Goal: Task Accomplishment & Management: Use online tool/utility

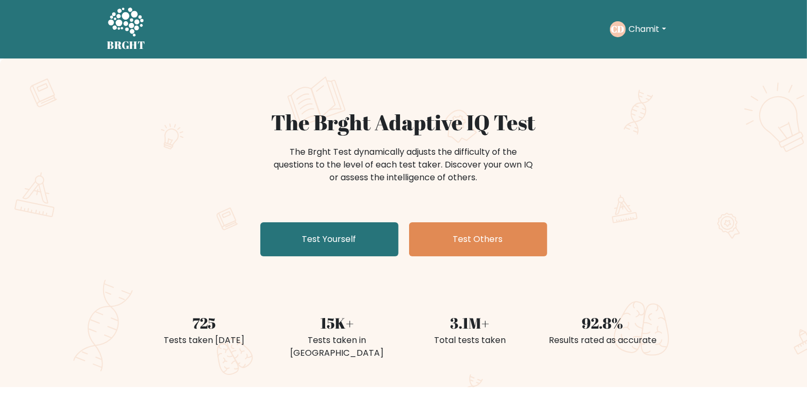
click at [490, 104] on div "The Brght Adaptive IQ Test The Brght Test dynamically adjusts the difficulty of…" at bounding box center [403, 222] width 807 height 328
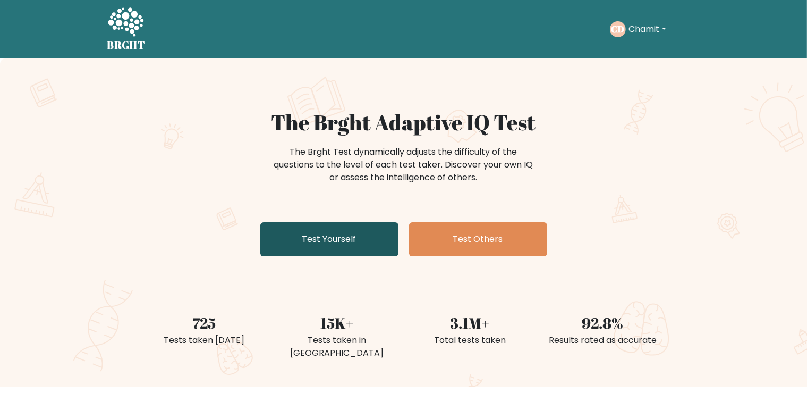
click at [335, 241] on link "Test Yourself" at bounding box center [329, 239] width 138 height 34
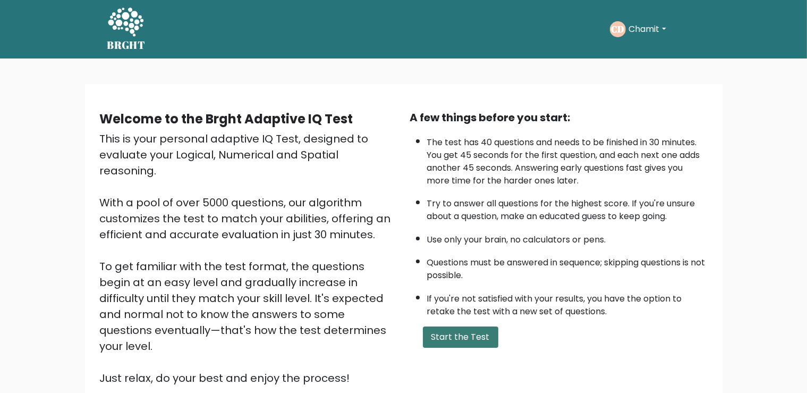
click at [447, 346] on button "Start the Test" at bounding box center [460, 336] width 75 height 21
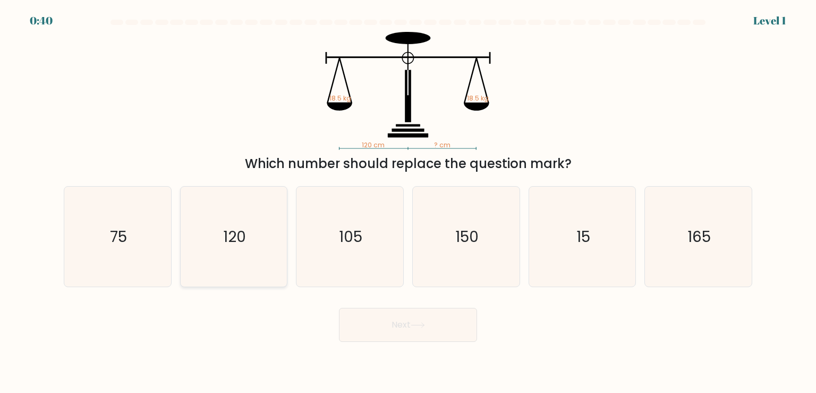
click at [236, 262] on icon "120" at bounding box center [234, 236] width 100 height 100
click at [408, 202] on input "b. 120" at bounding box center [408, 199] width 1 height 5
radio input "true"
click at [426, 343] on body "0:39 Level 1" at bounding box center [408, 196] width 816 height 393
click at [413, 327] on icon at bounding box center [418, 325] width 14 height 6
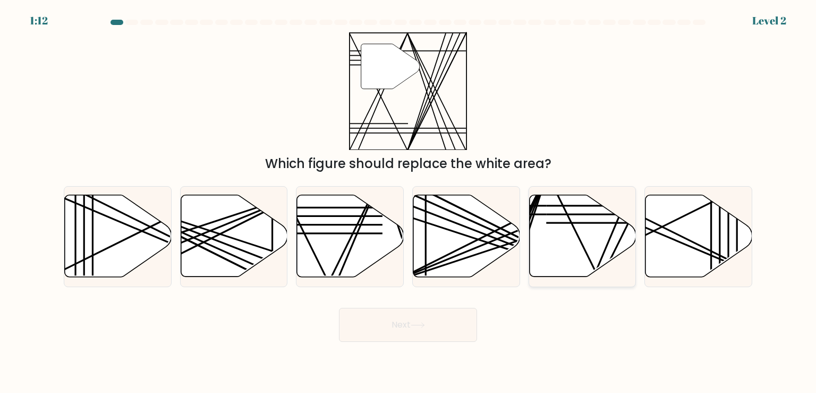
click at [542, 214] on icon at bounding box center [582, 236] width 107 height 82
click at [409, 202] on input "e." at bounding box center [408, 199] width 1 height 5
radio input "true"
click at [405, 329] on button "Next" at bounding box center [408, 325] width 138 height 34
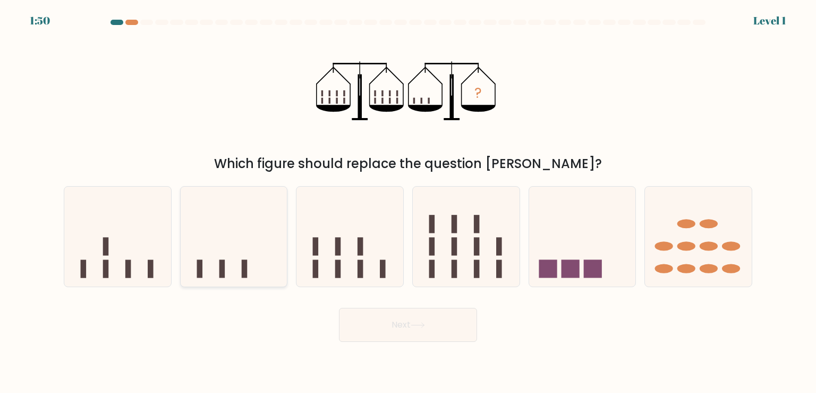
click at [248, 254] on icon at bounding box center [234, 236] width 107 height 88
click at [408, 202] on input "b." at bounding box center [408, 199] width 1 height 5
radio input "true"
click at [433, 324] on button "Next" at bounding box center [408, 325] width 138 height 34
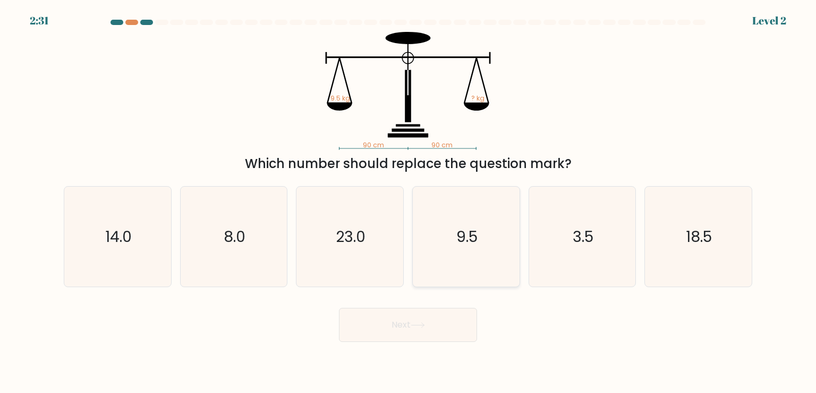
click at [510, 265] on icon "9.5" at bounding box center [466, 236] width 100 height 100
click at [409, 202] on input "d. 9.5" at bounding box center [408, 199] width 1 height 5
radio input "true"
click at [432, 333] on button "Next" at bounding box center [408, 325] width 138 height 34
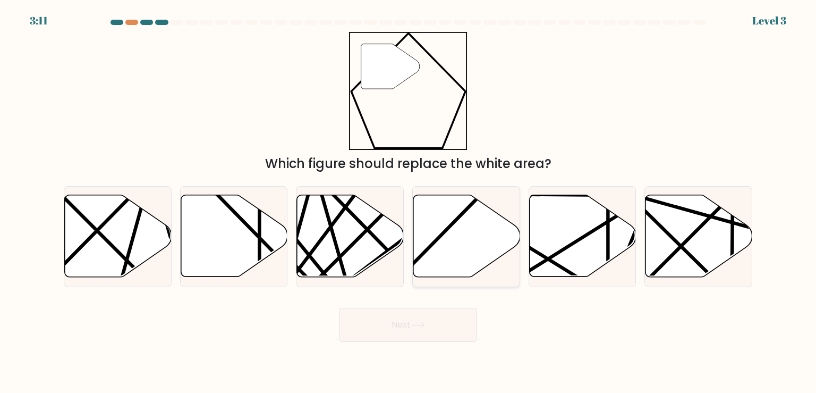
click at [472, 245] on icon at bounding box center [466, 236] width 107 height 82
click at [409, 202] on input "d." at bounding box center [408, 199] width 1 height 5
radio input "true"
click at [438, 324] on button "Next" at bounding box center [408, 325] width 138 height 34
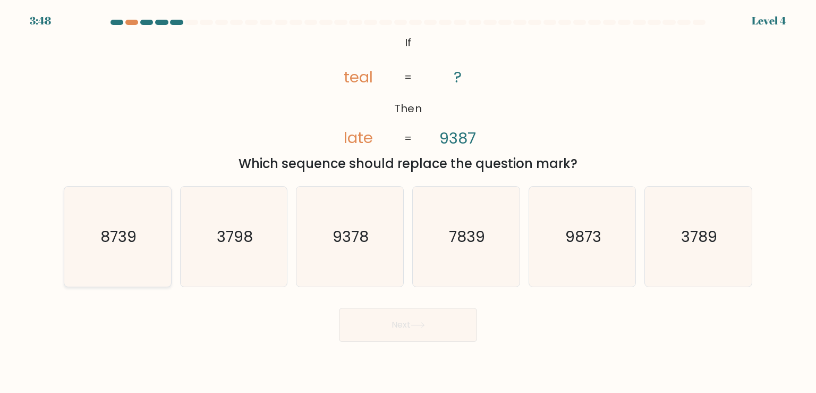
click at [123, 252] on icon "8739" at bounding box center [117, 236] width 100 height 100
click at [408, 202] on input "a. 8739" at bounding box center [408, 199] width 1 height 5
radio input "true"
click at [371, 333] on button "Next" at bounding box center [408, 325] width 138 height 34
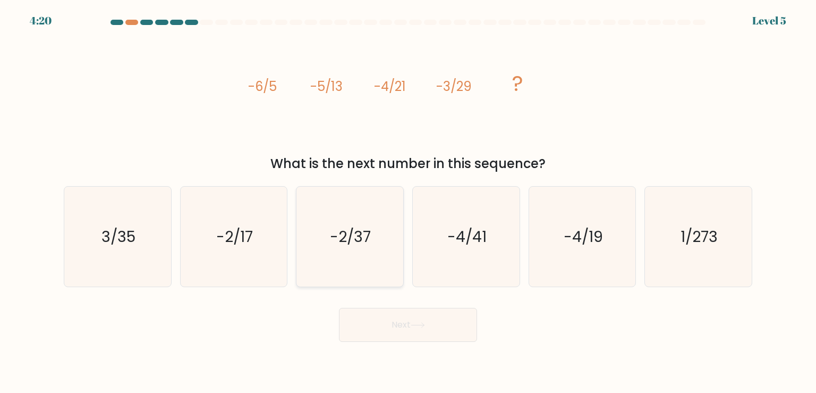
click at [356, 260] on icon "-2/37" at bounding box center [350, 236] width 100 height 100
click at [408, 202] on input "c. -2/37" at bounding box center [408, 199] width 1 height 5
radio input "true"
click at [420, 324] on icon at bounding box center [418, 325] width 14 height 6
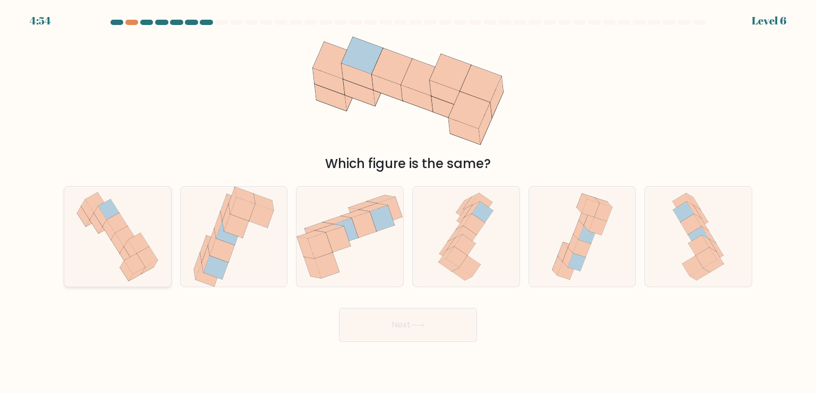
click at [121, 257] on icon at bounding box center [117, 236] width 95 height 100
click at [408, 202] on input "a." at bounding box center [408, 199] width 1 height 5
radio input "true"
click at [409, 325] on button "Next" at bounding box center [408, 325] width 138 height 34
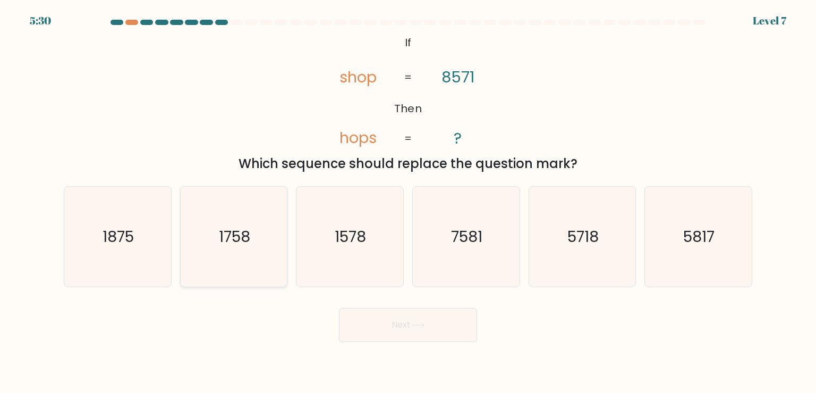
click at [277, 253] on icon "1758" at bounding box center [234, 236] width 100 height 100
click at [408, 202] on input "b. 1758" at bounding box center [408, 199] width 1 height 5
radio input "true"
click at [593, 273] on icon "5718" at bounding box center [582, 236] width 100 height 100
click at [409, 202] on input "e. 5718" at bounding box center [408, 199] width 1 height 5
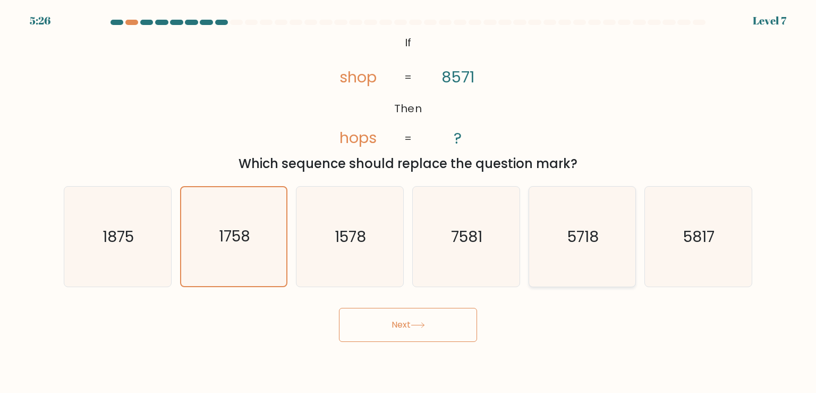
radio input "true"
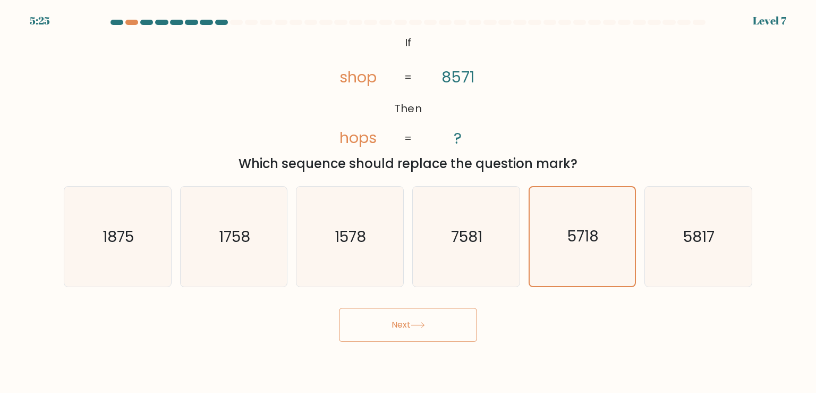
click at [445, 327] on button "Next" at bounding box center [408, 325] width 138 height 34
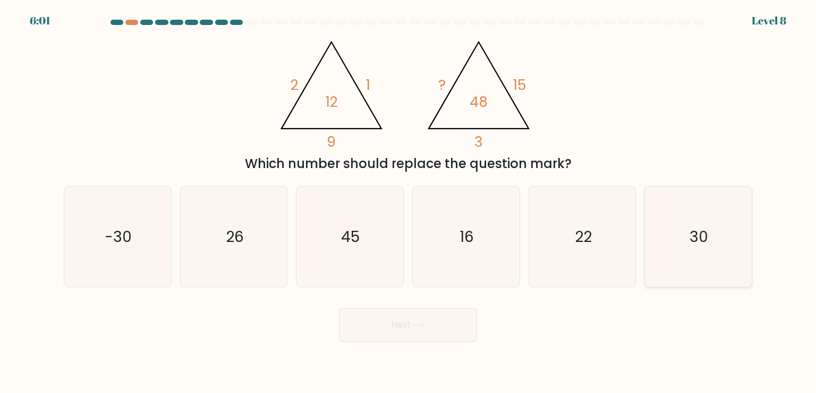
click at [675, 230] on icon "30" at bounding box center [698, 236] width 100 height 100
click at [409, 202] on input "f. 30" at bounding box center [408, 199] width 1 height 5
radio input "true"
click at [447, 327] on button "Next" at bounding box center [408, 325] width 138 height 34
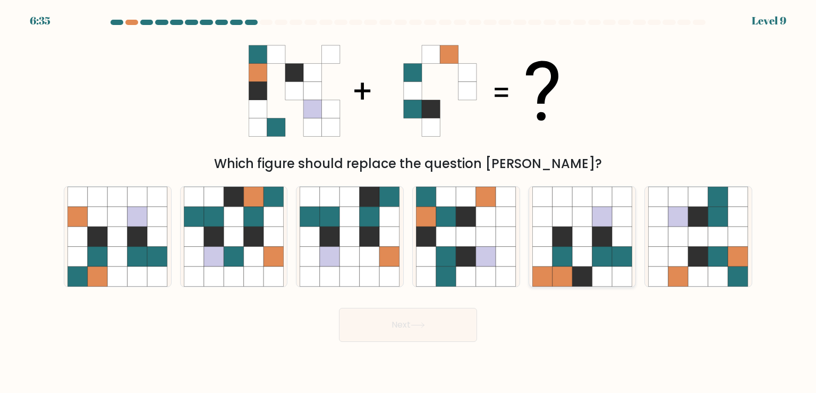
click at [558, 254] on icon at bounding box center [563, 257] width 20 height 20
click at [409, 202] on input "e." at bounding box center [408, 199] width 1 height 5
radio input "true"
click at [438, 319] on button "Next" at bounding box center [408, 325] width 138 height 34
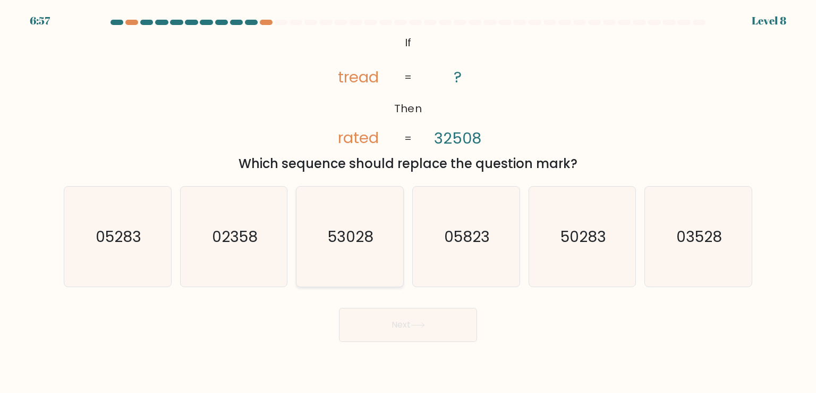
click at [348, 267] on icon "53028" at bounding box center [350, 236] width 100 height 100
click at [408, 202] on input "c. 53028" at bounding box center [408, 199] width 1 height 5
radio input "true"
click at [401, 341] on button "Next" at bounding box center [408, 325] width 138 height 34
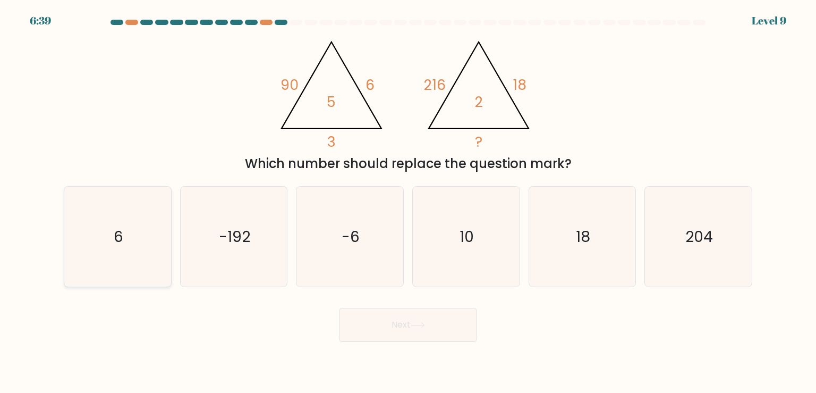
click at [133, 222] on icon "6" at bounding box center [117, 236] width 100 height 100
click at [408, 202] on input "a. 6" at bounding box center [408, 199] width 1 height 5
radio input "true"
click at [405, 320] on button "Next" at bounding box center [408, 325] width 138 height 34
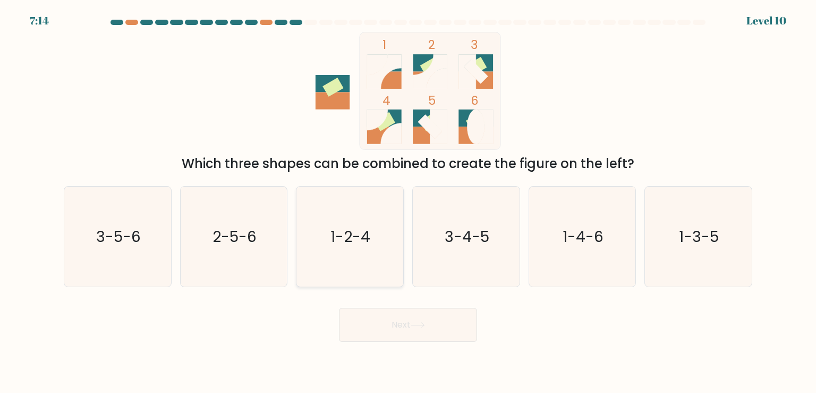
click at [356, 262] on icon "1-2-4" at bounding box center [350, 236] width 100 height 100
click at [408, 202] on input "c. 1-2-4" at bounding box center [408, 199] width 1 height 5
radio input "true"
click at [422, 330] on button "Next" at bounding box center [408, 325] width 138 height 34
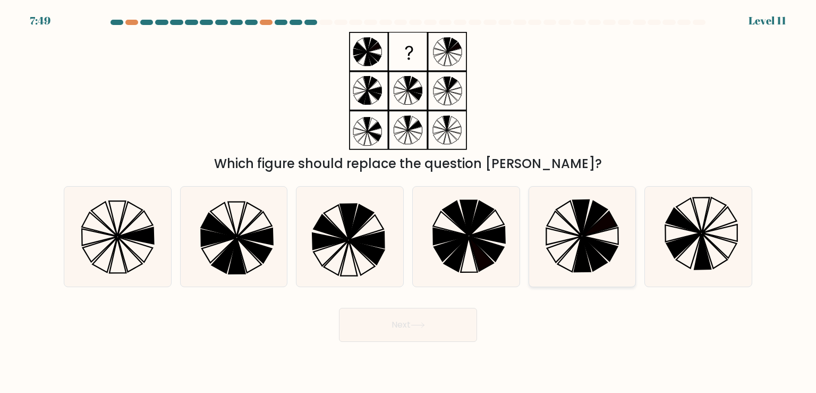
click at [592, 236] on icon at bounding box center [582, 236] width 100 height 100
click at [409, 202] on input "e." at bounding box center [408, 199] width 1 height 5
radio input "true"
click at [452, 333] on button "Next" at bounding box center [408, 325] width 138 height 34
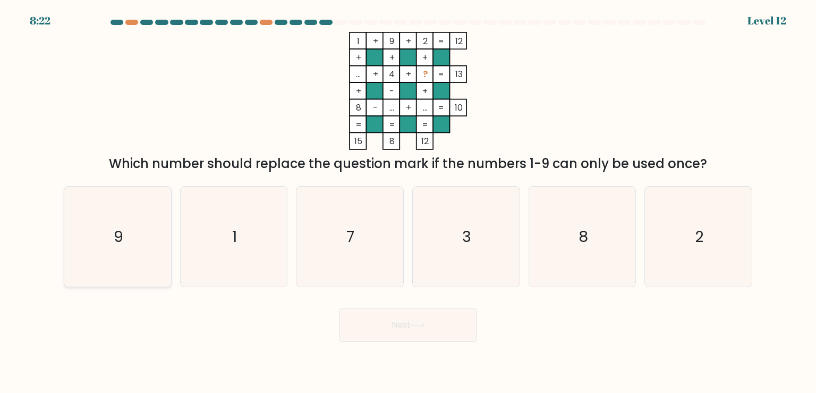
click at [134, 231] on icon "9" at bounding box center [117, 236] width 100 height 100
click at [408, 202] on input "a. 9" at bounding box center [408, 199] width 1 height 5
radio input "true"
click at [441, 328] on button "Next" at bounding box center [408, 325] width 138 height 34
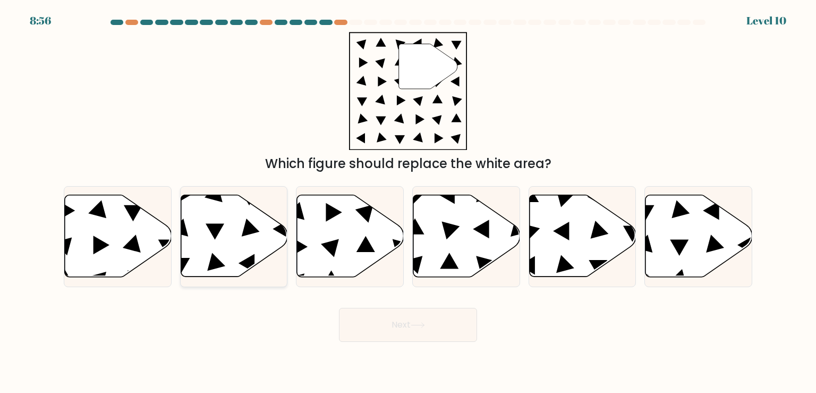
click at [245, 274] on icon at bounding box center [234, 235] width 107 height 83
click at [408, 202] on input "b." at bounding box center [408, 199] width 1 height 5
radio input "true"
click at [452, 336] on button "Next" at bounding box center [408, 325] width 138 height 34
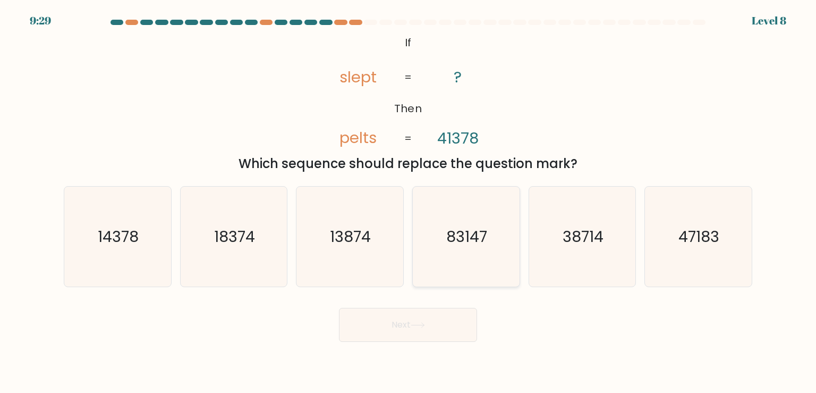
click at [505, 232] on icon "83147" at bounding box center [466, 236] width 100 height 100
click at [409, 202] on input "d. 83147" at bounding box center [408, 199] width 1 height 5
radio input "true"
click at [437, 327] on button "Next" at bounding box center [408, 325] width 138 height 34
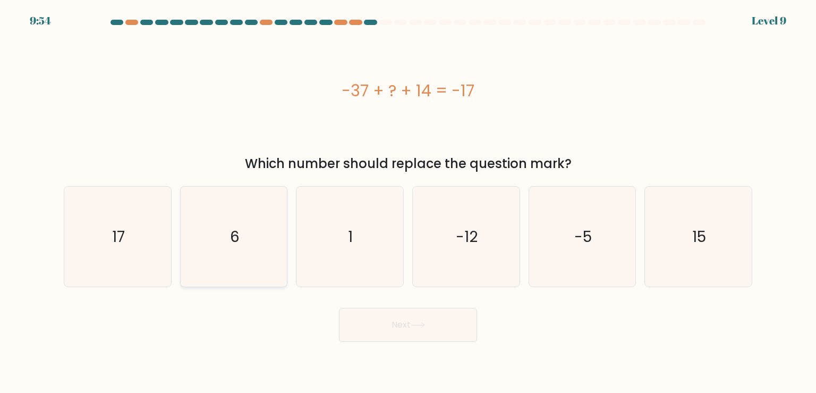
click at [258, 259] on icon "6" at bounding box center [234, 236] width 100 height 100
click at [408, 202] on input "b. 6" at bounding box center [408, 199] width 1 height 5
radio input "true"
click at [446, 328] on button "Next" at bounding box center [408, 325] width 138 height 34
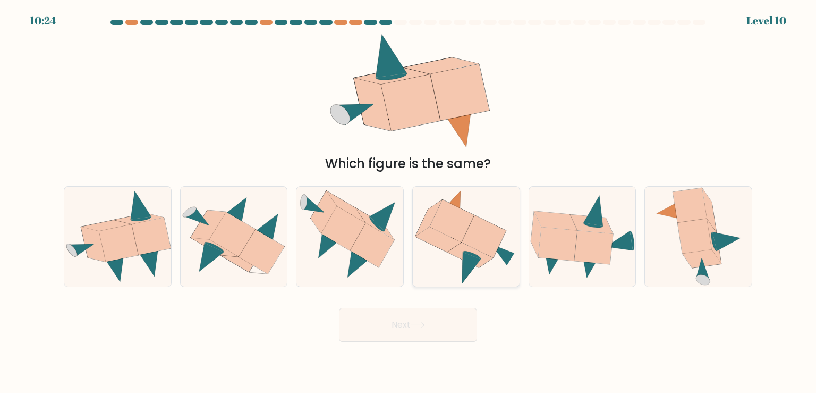
click at [471, 243] on icon at bounding box center [484, 236] width 45 height 43
click at [409, 202] on input "d." at bounding box center [408, 199] width 1 height 5
radio input "true"
click at [429, 336] on button "Next" at bounding box center [408, 325] width 138 height 34
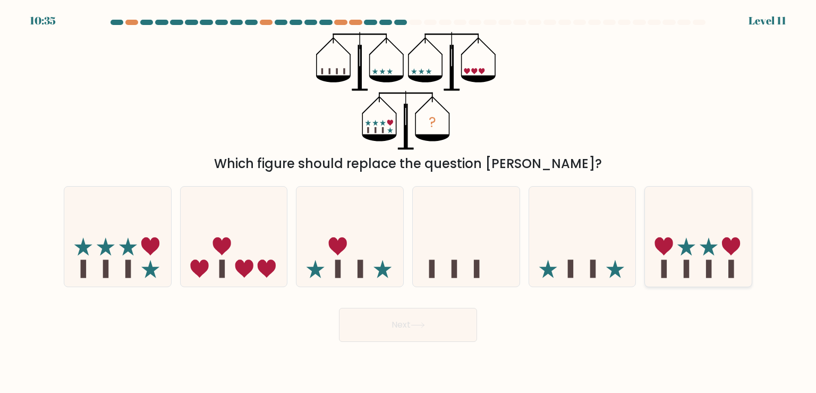
click at [692, 267] on icon at bounding box center [698, 236] width 107 height 88
click at [409, 202] on input "f." at bounding box center [408, 199] width 1 height 5
radio input "true"
click at [156, 255] on icon at bounding box center [117, 236] width 107 height 88
click at [408, 202] on input "a." at bounding box center [408, 199] width 1 height 5
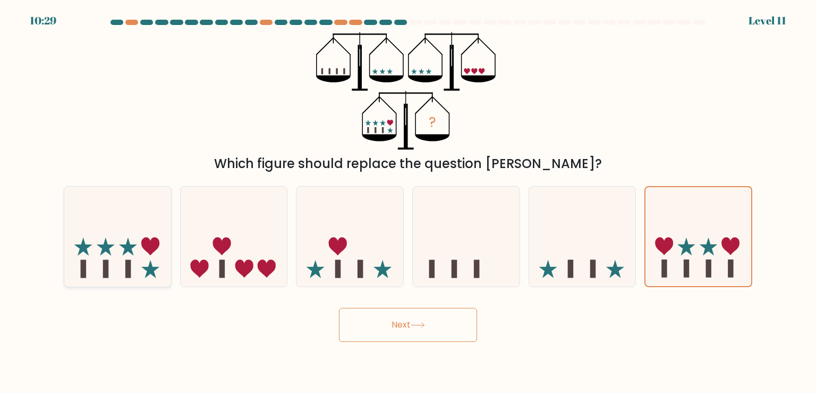
radio input "true"
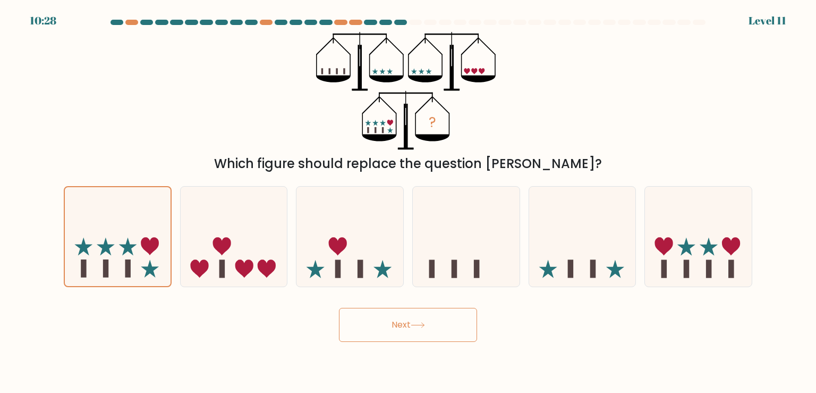
click at [402, 329] on button "Next" at bounding box center [408, 325] width 138 height 34
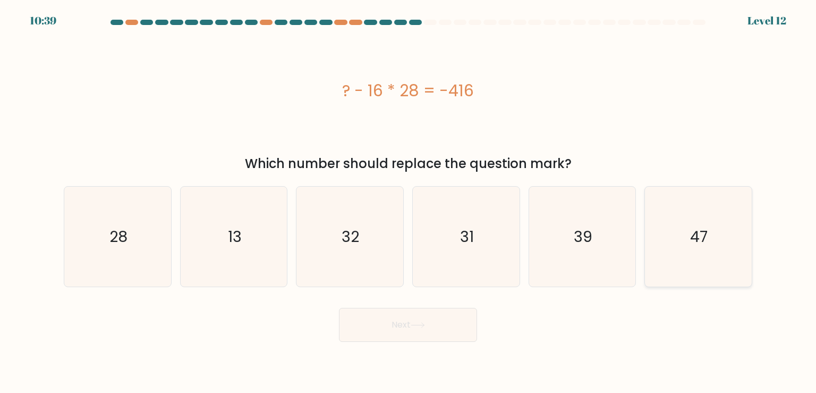
click at [682, 259] on icon "47" at bounding box center [698, 236] width 100 height 100
click at [409, 202] on input "f. 47" at bounding box center [408, 199] width 1 height 5
radio input "true"
click at [440, 317] on button "Next" at bounding box center [408, 325] width 138 height 34
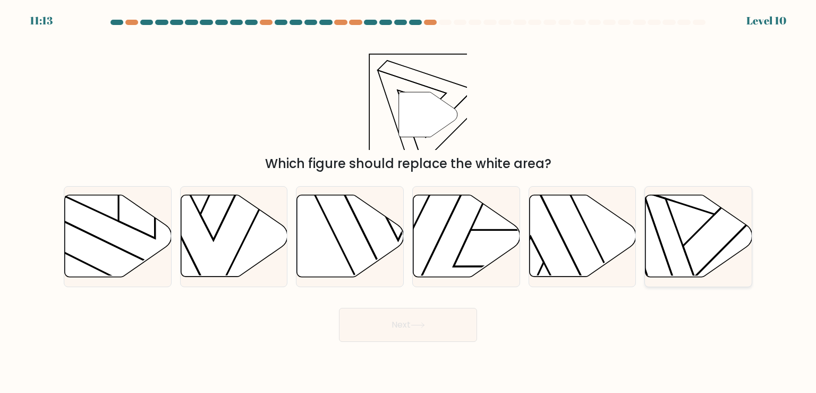
click at [677, 222] on icon at bounding box center [699, 236] width 107 height 82
click at [409, 202] on input "f." at bounding box center [408, 199] width 1 height 5
radio input "true"
click at [435, 332] on button "Next" at bounding box center [408, 325] width 138 height 34
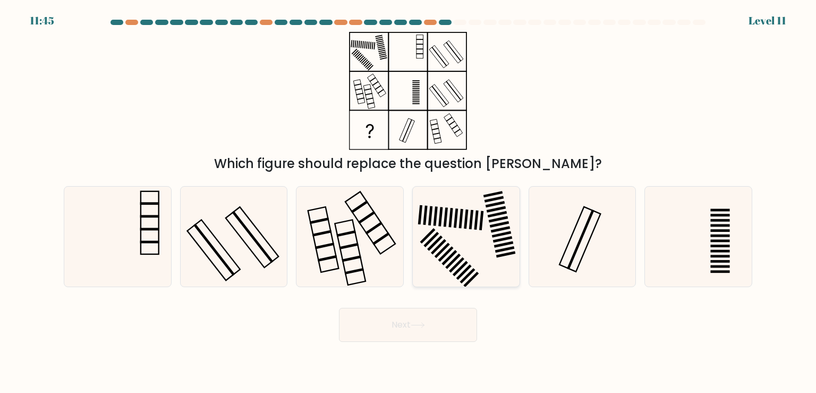
click at [463, 262] on icon at bounding box center [466, 236] width 100 height 100
click at [409, 202] on input "d." at bounding box center [408, 199] width 1 height 5
radio input "true"
click at [404, 336] on button "Next" at bounding box center [408, 325] width 138 height 34
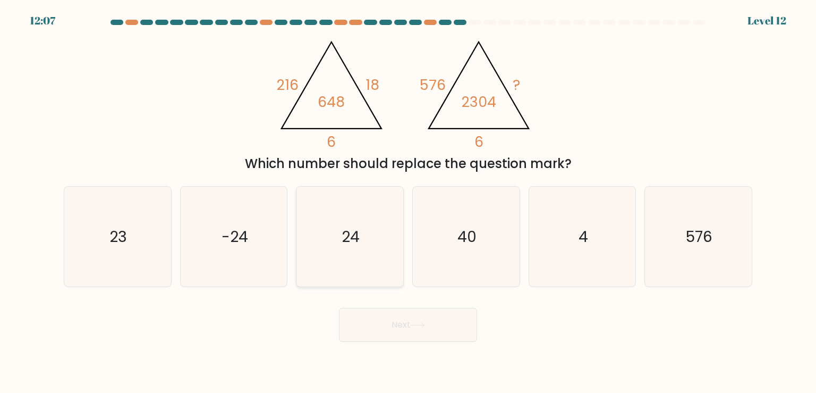
click at [332, 243] on icon "24" at bounding box center [350, 236] width 100 height 100
click at [408, 202] on input "c. 24" at bounding box center [408, 199] width 1 height 5
radio input "true"
click at [428, 329] on button "Next" at bounding box center [408, 325] width 138 height 34
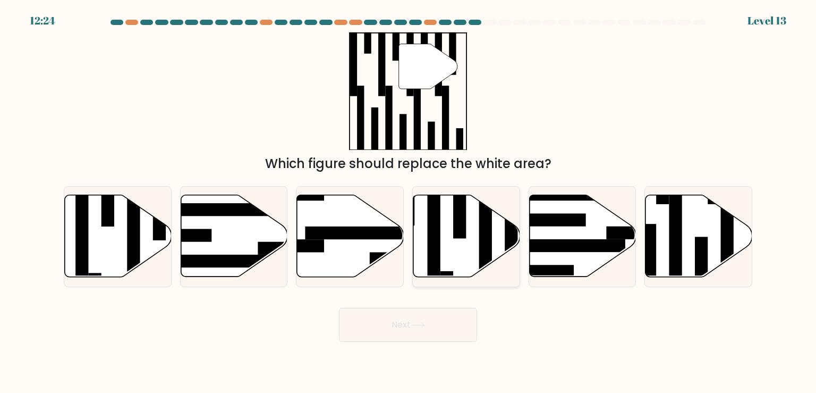
click at [456, 253] on icon at bounding box center [466, 236] width 107 height 82
click at [409, 202] on input "d." at bounding box center [408, 199] width 1 height 5
radio input "true"
click at [122, 209] on icon at bounding box center [118, 236] width 107 height 82
click at [408, 202] on input "a." at bounding box center [408, 199] width 1 height 5
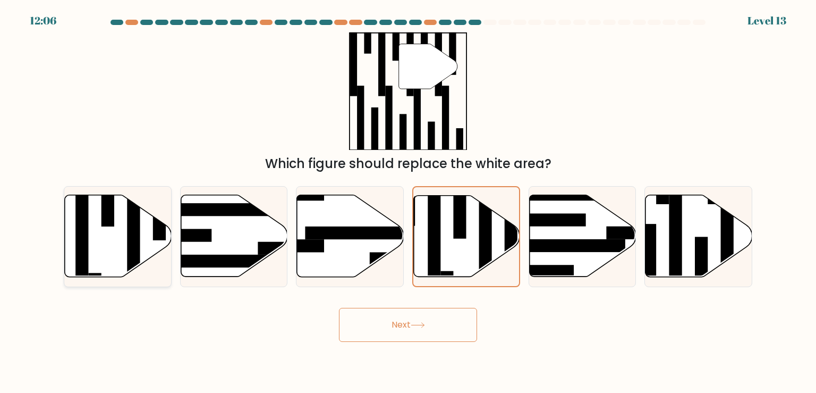
radio input "true"
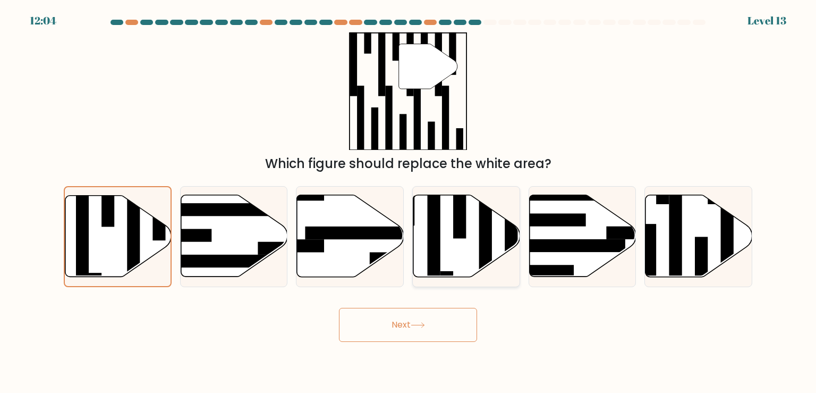
click at [463, 264] on icon at bounding box center [466, 236] width 107 height 82
click at [409, 202] on input "d." at bounding box center [408, 199] width 1 height 5
radio input "true"
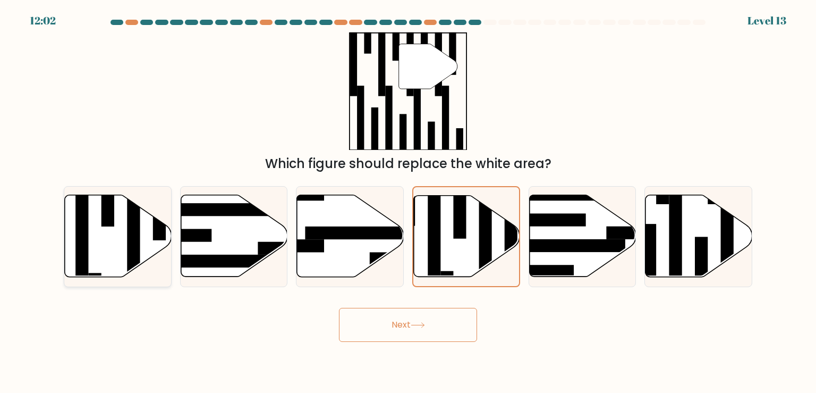
click at [137, 237] on rect at bounding box center [133, 234] width 13 height 116
click at [408, 202] on input "a." at bounding box center [408, 199] width 1 height 5
radio input "true"
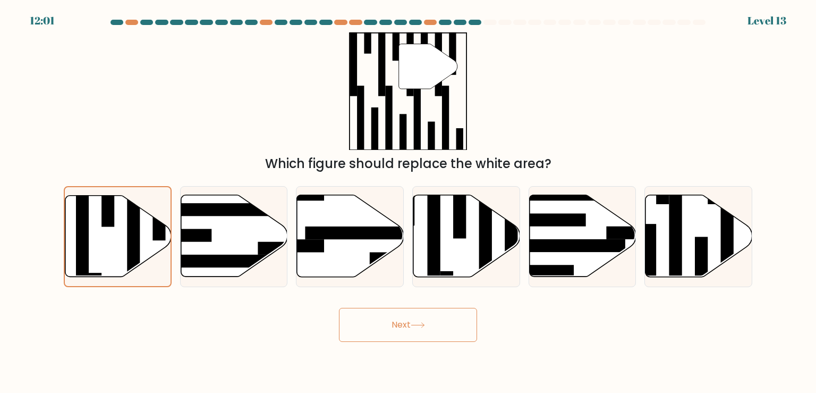
click at [409, 337] on button "Next" at bounding box center [408, 325] width 138 height 34
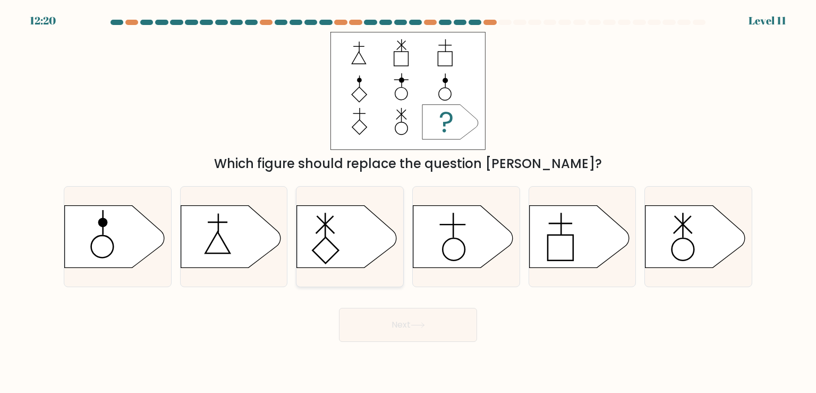
click at [347, 244] on icon at bounding box center [347, 236] width 100 height 62
click at [408, 202] on input "c." at bounding box center [408, 199] width 1 height 5
radio input "true"
click at [446, 266] on icon at bounding box center [463, 236] width 100 height 62
click at [409, 202] on input "d." at bounding box center [408, 199] width 1 height 5
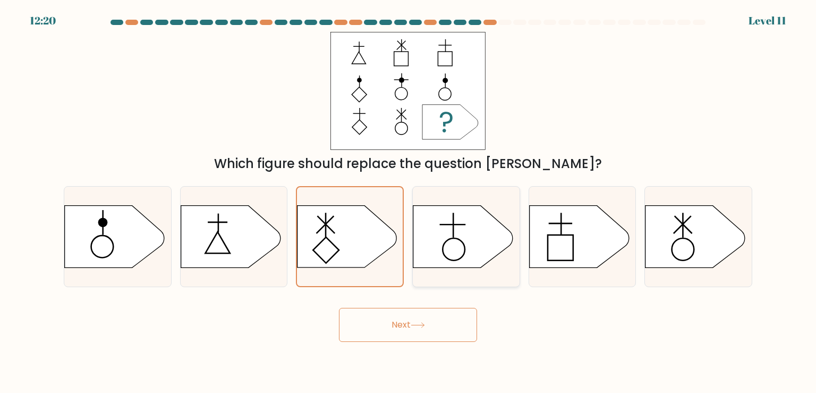
radio input "true"
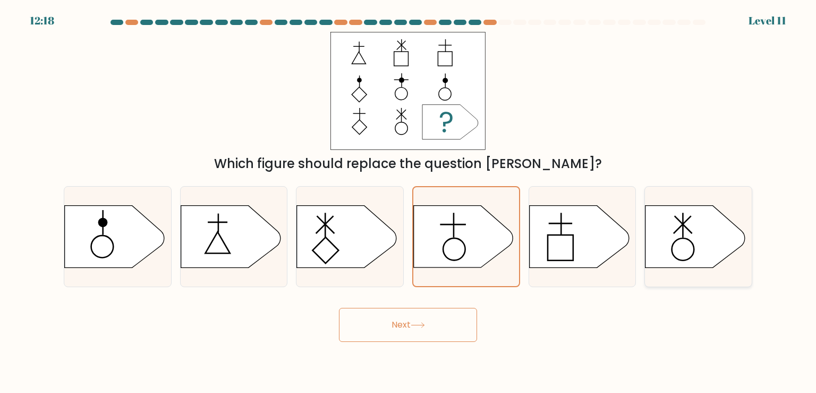
click at [682, 252] on icon at bounding box center [696, 236] width 100 height 62
click at [409, 202] on input "f." at bounding box center [408, 199] width 1 height 5
radio input "true"
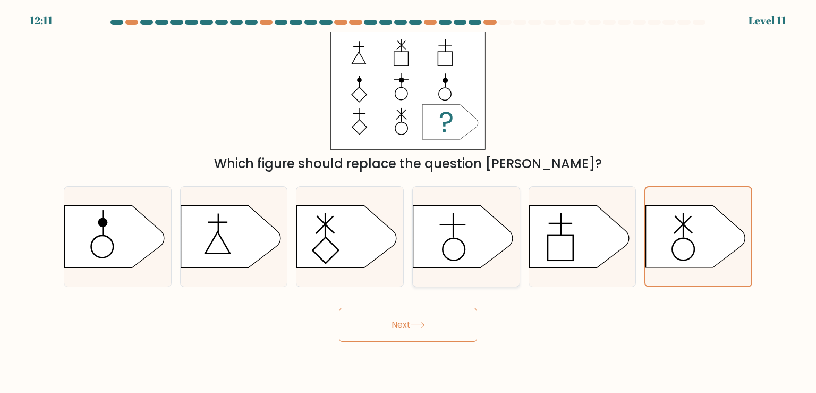
click at [456, 246] on icon at bounding box center [463, 236] width 100 height 62
click at [409, 202] on input "d." at bounding box center [408, 199] width 1 height 5
radio input "true"
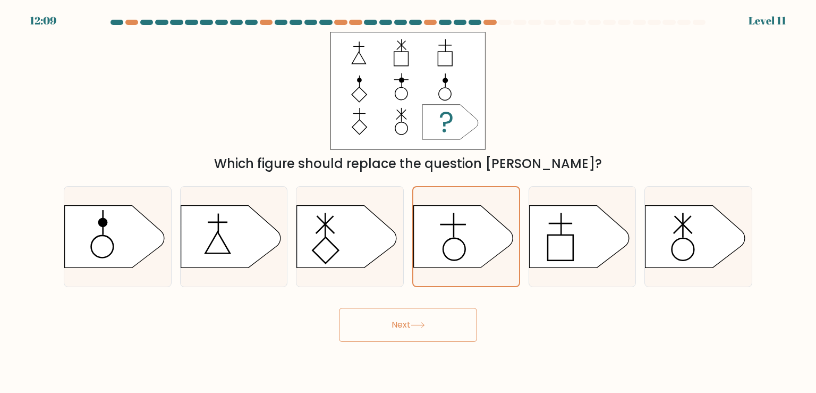
click at [408, 330] on button "Next" at bounding box center [408, 325] width 138 height 34
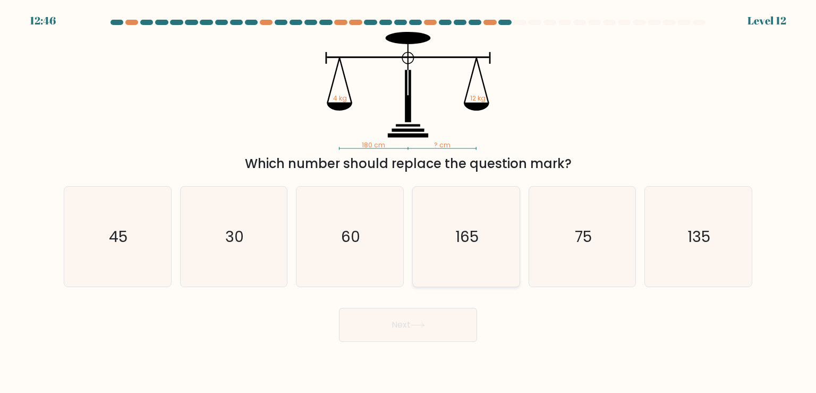
click at [468, 251] on icon "165" at bounding box center [466, 236] width 100 height 100
click at [409, 202] on input "d. 165" at bounding box center [408, 199] width 1 height 5
radio input "true"
click at [420, 326] on icon at bounding box center [418, 325] width 14 height 6
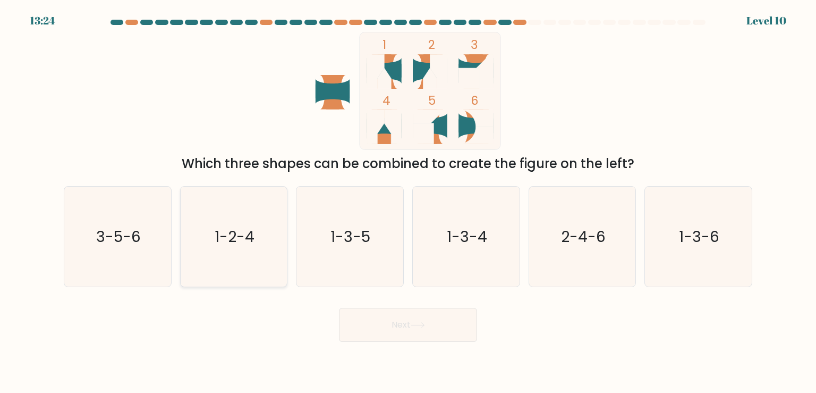
click at [278, 225] on icon "1-2-4" at bounding box center [234, 236] width 100 height 100
click at [408, 202] on input "b. 1-2-4" at bounding box center [408, 199] width 1 height 5
radio input "true"
click at [387, 324] on button "Next" at bounding box center [408, 325] width 138 height 34
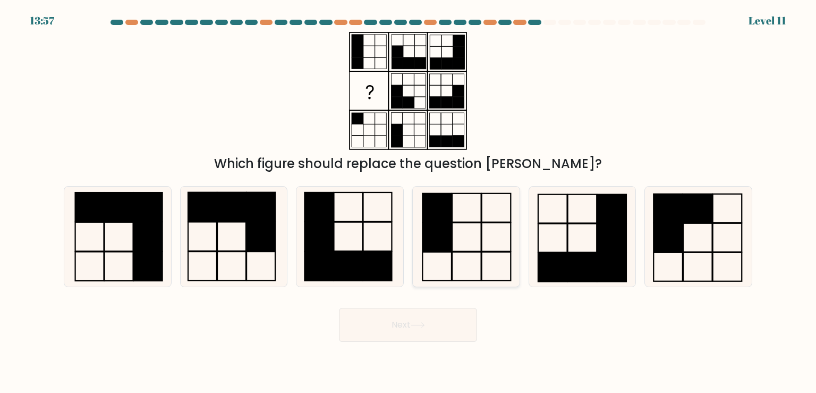
click at [471, 264] on icon at bounding box center [466, 236] width 100 height 100
click at [409, 202] on input "d." at bounding box center [408, 199] width 1 height 5
radio input "true"
click at [446, 312] on button "Next" at bounding box center [408, 325] width 138 height 34
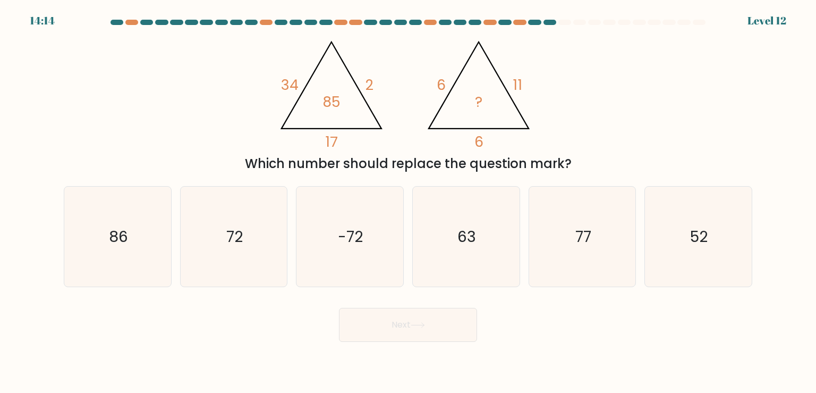
click at [197, 165] on div "Which number should replace the question mark?" at bounding box center [408, 163] width 676 height 19
click at [228, 242] on text "72" at bounding box center [234, 236] width 16 height 21
click at [408, 202] on input "b. 72" at bounding box center [408, 199] width 1 height 5
radio input "true"
click at [432, 327] on button "Next" at bounding box center [408, 325] width 138 height 34
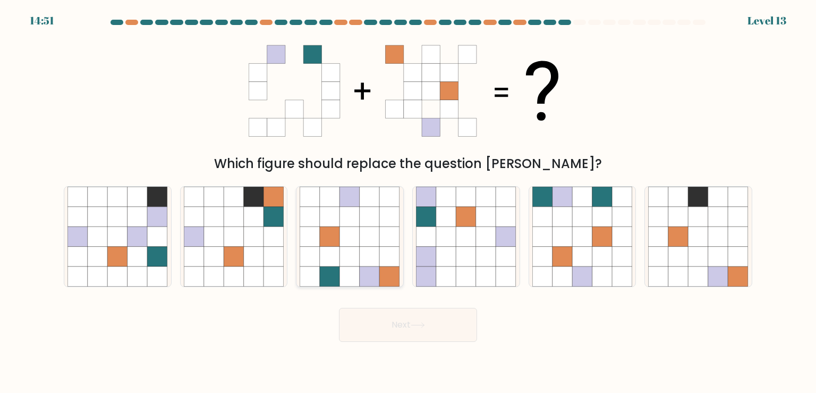
click at [355, 236] on icon at bounding box center [350, 236] width 20 height 20
click at [408, 202] on input "c." at bounding box center [408, 199] width 1 height 5
radio input "true"
click at [391, 324] on button "Next" at bounding box center [408, 325] width 138 height 34
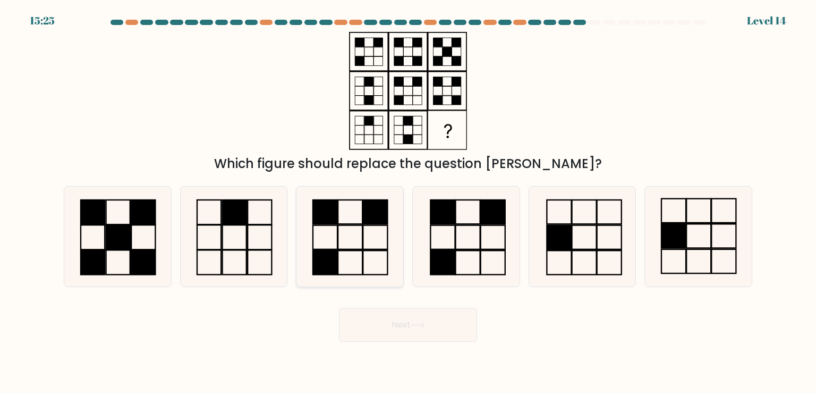
click at [376, 248] on icon at bounding box center [350, 236] width 100 height 100
click at [408, 202] on input "c." at bounding box center [408, 199] width 1 height 5
radio input "true"
click at [436, 326] on button "Next" at bounding box center [408, 325] width 138 height 34
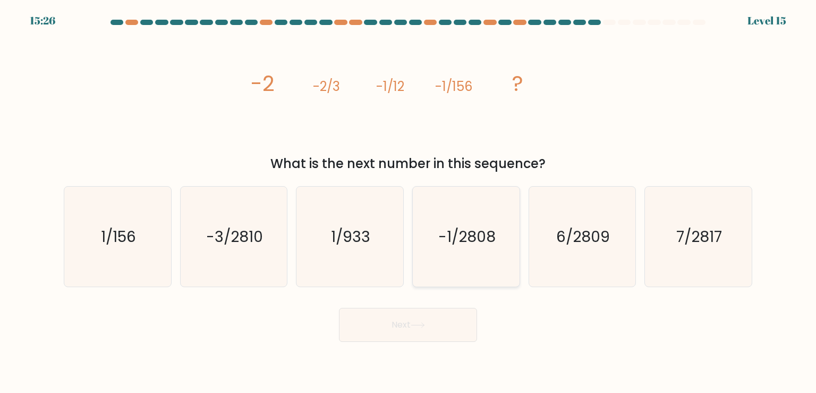
click at [495, 253] on icon "-1/2808" at bounding box center [466, 236] width 100 height 100
click at [409, 202] on input "d. -1/2808" at bounding box center [408, 199] width 1 height 5
radio input "true"
click at [453, 333] on button "Next" at bounding box center [408, 325] width 138 height 34
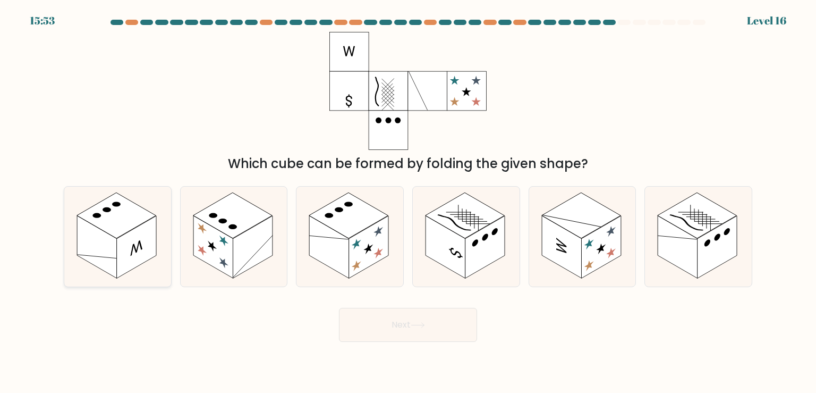
click at [150, 228] on rect at bounding box center [137, 247] width 40 height 63
click at [408, 202] on input "a." at bounding box center [408, 199] width 1 height 5
radio input "true"
click at [409, 327] on button "Next" at bounding box center [408, 325] width 138 height 34
click at [396, 320] on button "Next" at bounding box center [408, 325] width 138 height 34
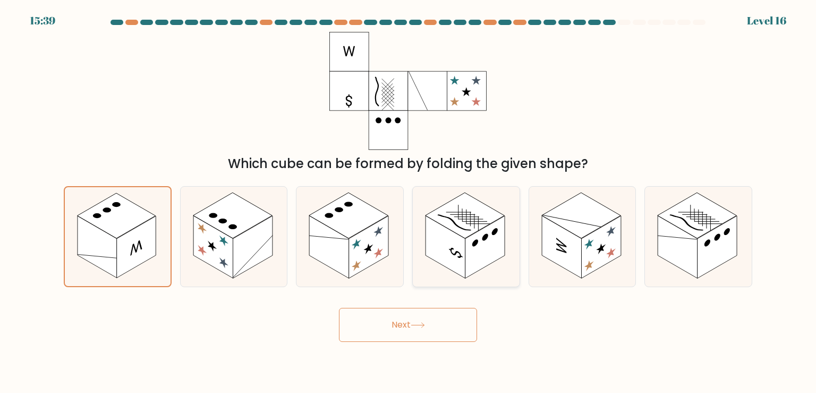
click at [486, 239] on circle at bounding box center [485, 237] width 6 height 10
click at [409, 202] on input "d." at bounding box center [408, 199] width 1 height 5
radio input "true"
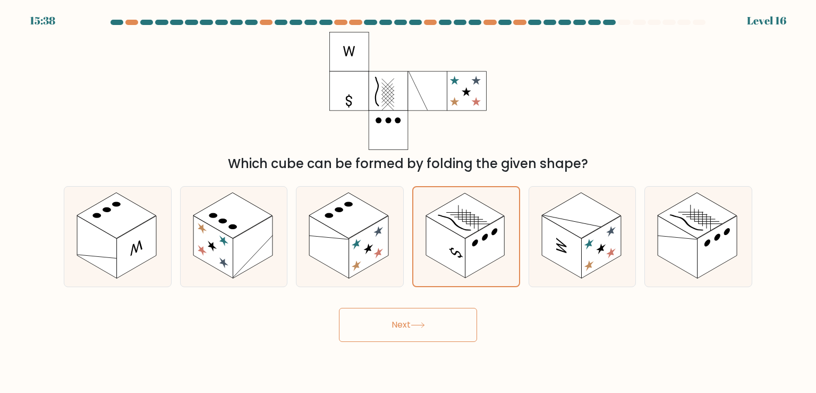
click at [436, 322] on button "Next" at bounding box center [408, 325] width 138 height 34
click at [460, 329] on button "Next" at bounding box center [408, 325] width 138 height 34
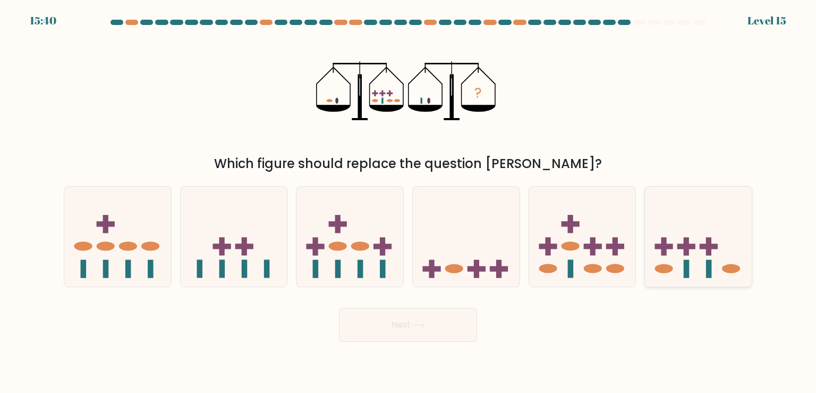
click at [657, 254] on icon at bounding box center [698, 236] width 107 height 88
click at [409, 202] on input "f." at bounding box center [408, 199] width 1 height 5
radio input "true"
click at [428, 329] on button "Next" at bounding box center [408, 325] width 138 height 34
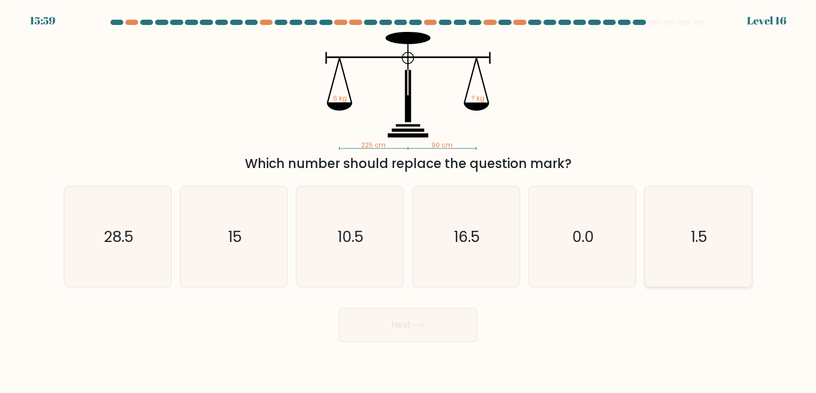
click at [671, 239] on icon "1.5" at bounding box center [698, 236] width 100 height 100
click at [409, 202] on input "f. 1.5" at bounding box center [408, 199] width 1 height 5
radio input "true"
click at [441, 334] on button "Next" at bounding box center [408, 325] width 138 height 34
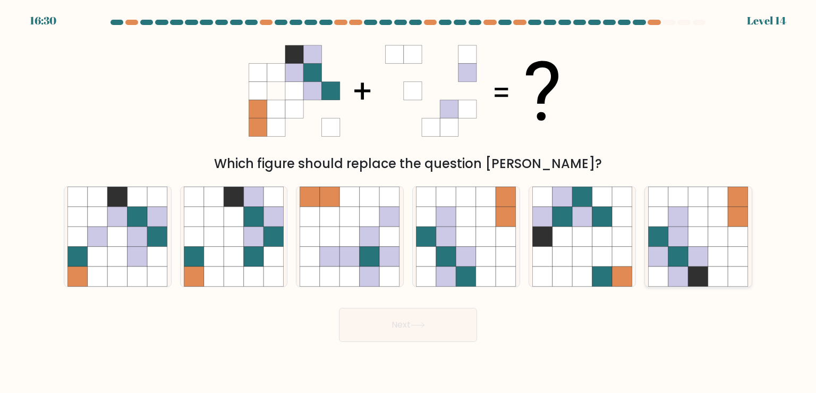
click at [702, 233] on icon at bounding box center [699, 236] width 20 height 20
click at [409, 202] on input "f." at bounding box center [408, 199] width 1 height 5
radio input "true"
click at [448, 331] on button "Next" at bounding box center [408, 325] width 138 height 34
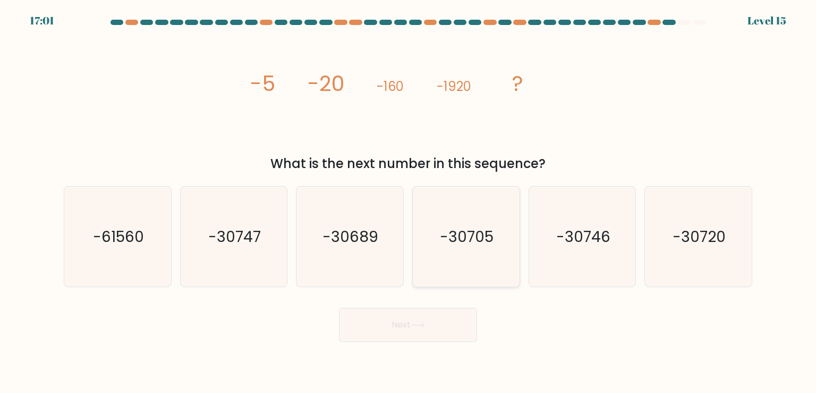
click at [462, 245] on icon "-30705" at bounding box center [466, 236] width 100 height 100
click at [409, 202] on input "d. -30705" at bounding box center [408, 199] width 1 height 5
radio input "true"
click at [426, 319] on button "Next" at bounding box center [408, 325] width 138 height 34
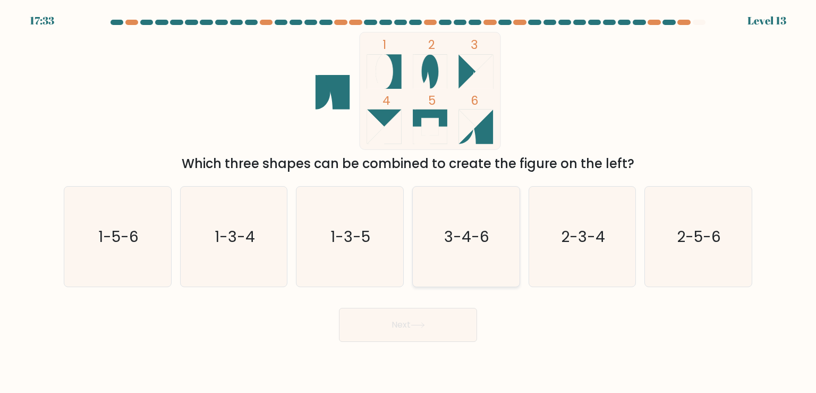
click at [516, 237] on div "3-4-6" at bounding box center [466, 236] width 108 height 101
click at [409, 202] on input "d. 3-4-6" at bounding box center [408, 199] width 1 height 5
radio input "true"
click at [449, 324] on button "Next" at bounding box center [408, 325] width 138 height 34
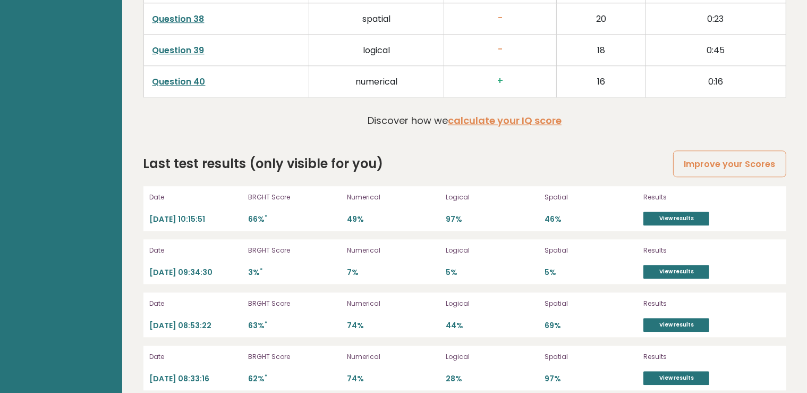
scroll to position [2992, 0]
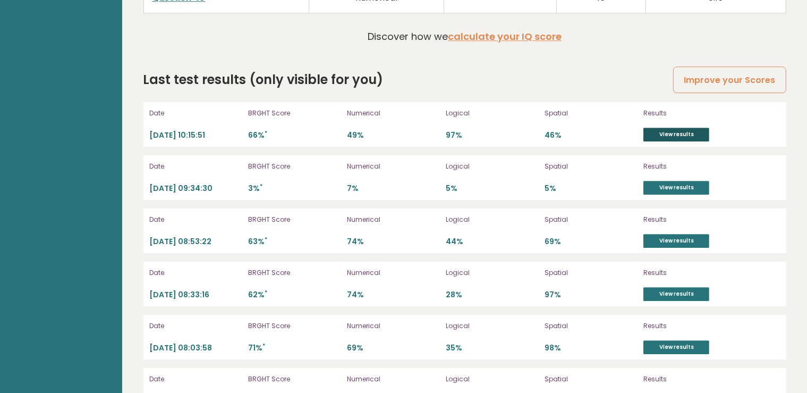
click at [671, 128] on link "View results" at bounding box center [676, 135] width 66 height 14
